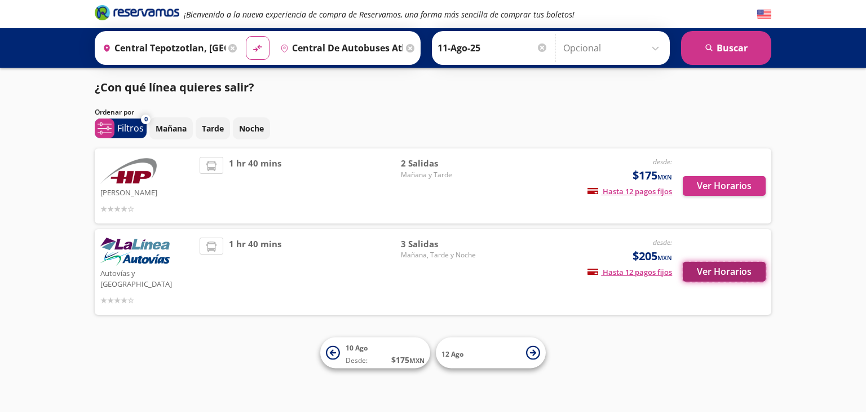
click at [706, 266] on button "Ver Horarios" at bounding box center [724, 272] width 83 height 20
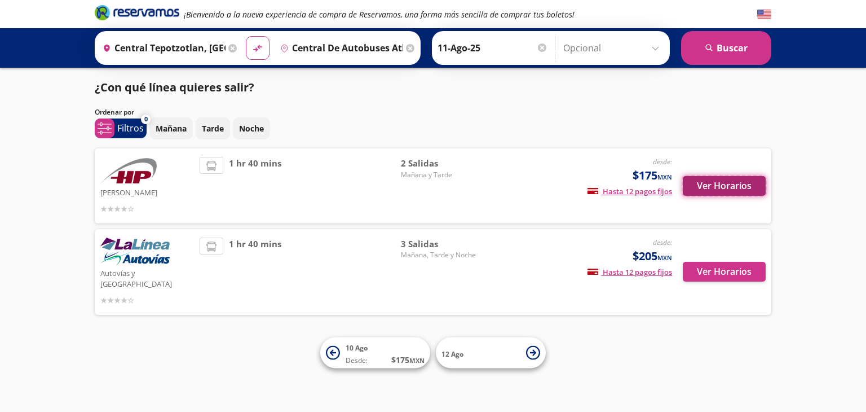
click at [731, 183] on button "Ver Horarios" at bounding box center [724, 186] width 83 height 20
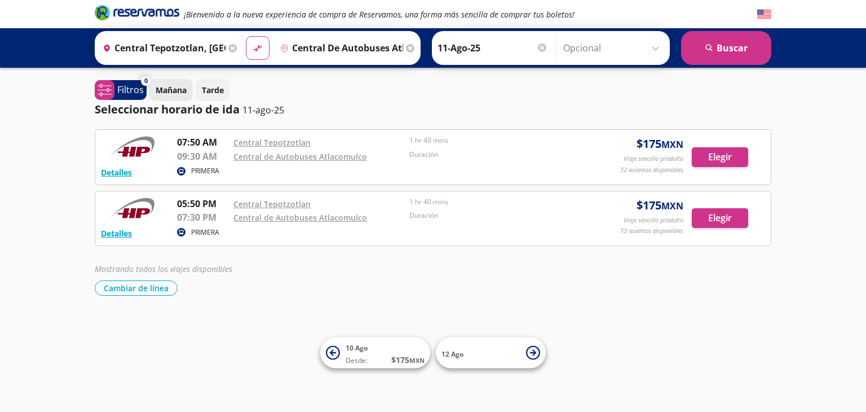
click at [177, 85] on p "Mañana" at bounding box center [171, 90] width 31 height 12
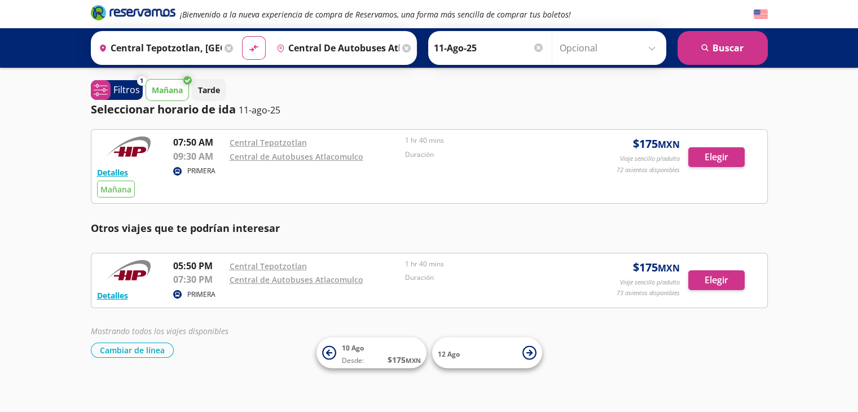
click at [175, 95] on p "Mañana" at bounding box center [167, 90] width 31 height 12
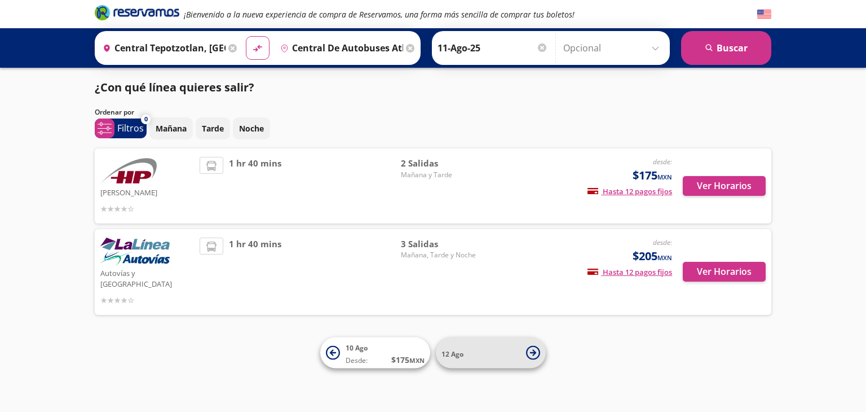
click at [532, 350] on icon at bounding box center [533, 353] width 14 height 14
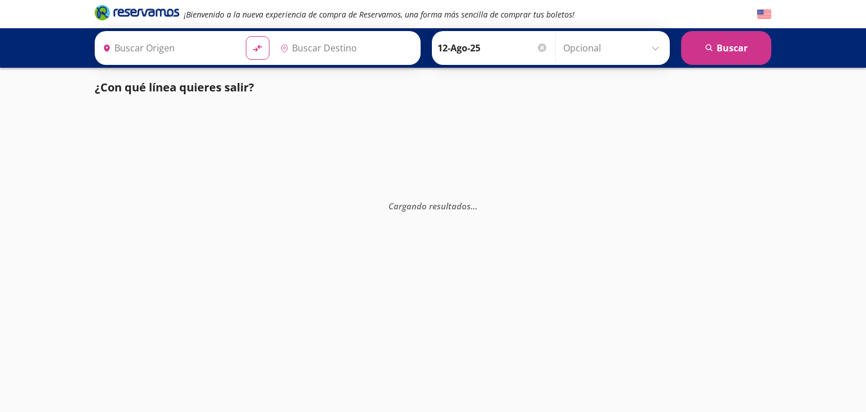
type input "Central de Autobuses Atlacomulco, [GEOGRAPHIC_DATA]"
type input "Central Tepotzotlan, [GEOGRAPHIC_DATA]"
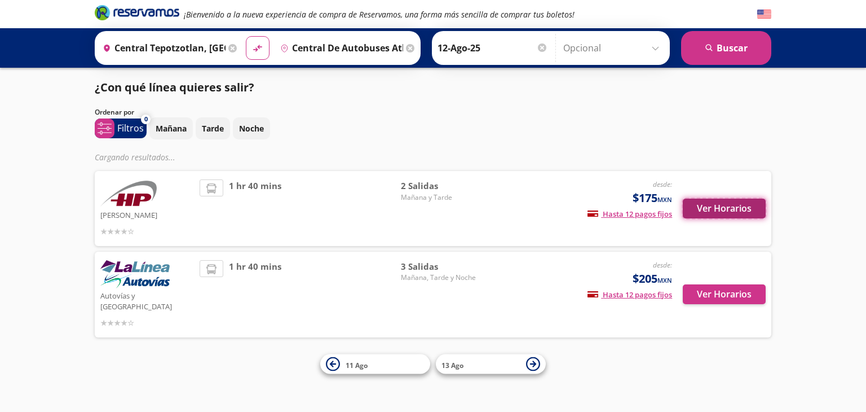
click at [727, 205] on button "Ver Horarios" at bounding box center [724, 208] width 83 height 20
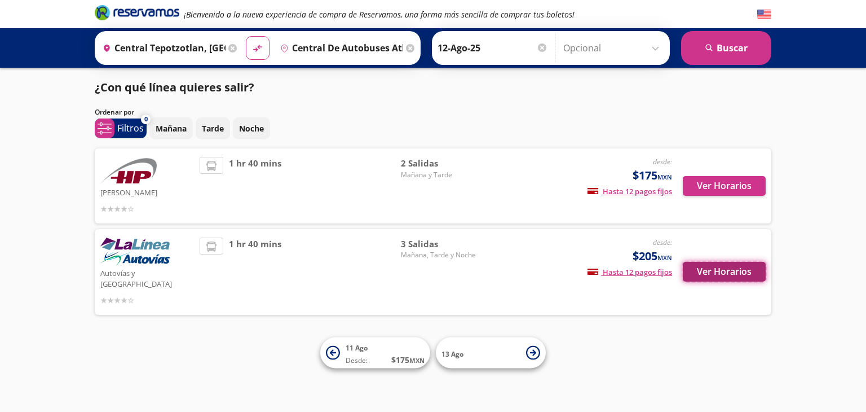
click at [737, 267] on button "Ver Horarios" at bounding box center [724, 272] width 83 height 20
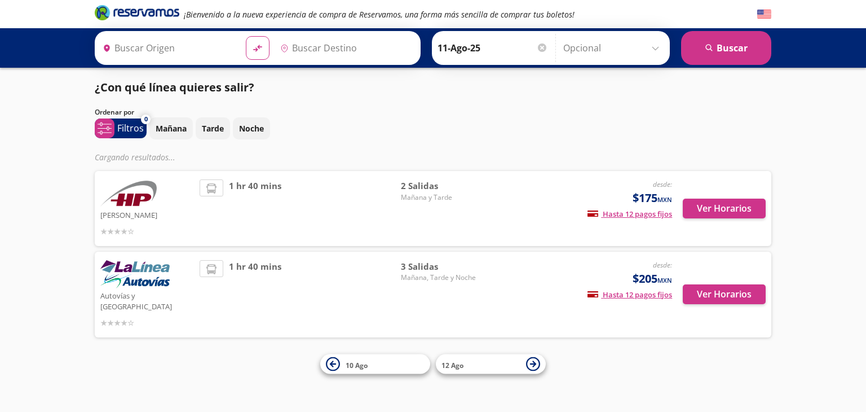
type input "Central de Autobuses Atlacomulco, [GEOGRAPHIC_DATA]"
type input "Central Tepotzotlan, [GEOGRAPHIC_DATA]"
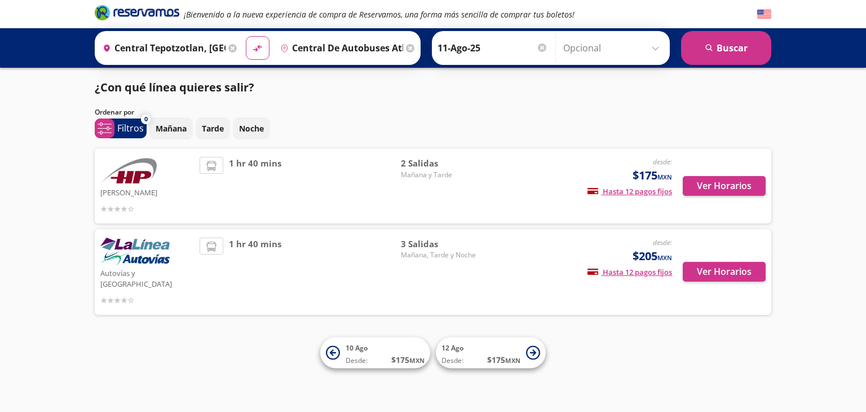
click at [24, 220] on div "¡Bienvenido a la nueva experiencia de compra de Reservamos, una forma más senci…" at bounding box center [433, 206] width 866 height 412
